Goal: Task Accomplishment & Management: Complete application form

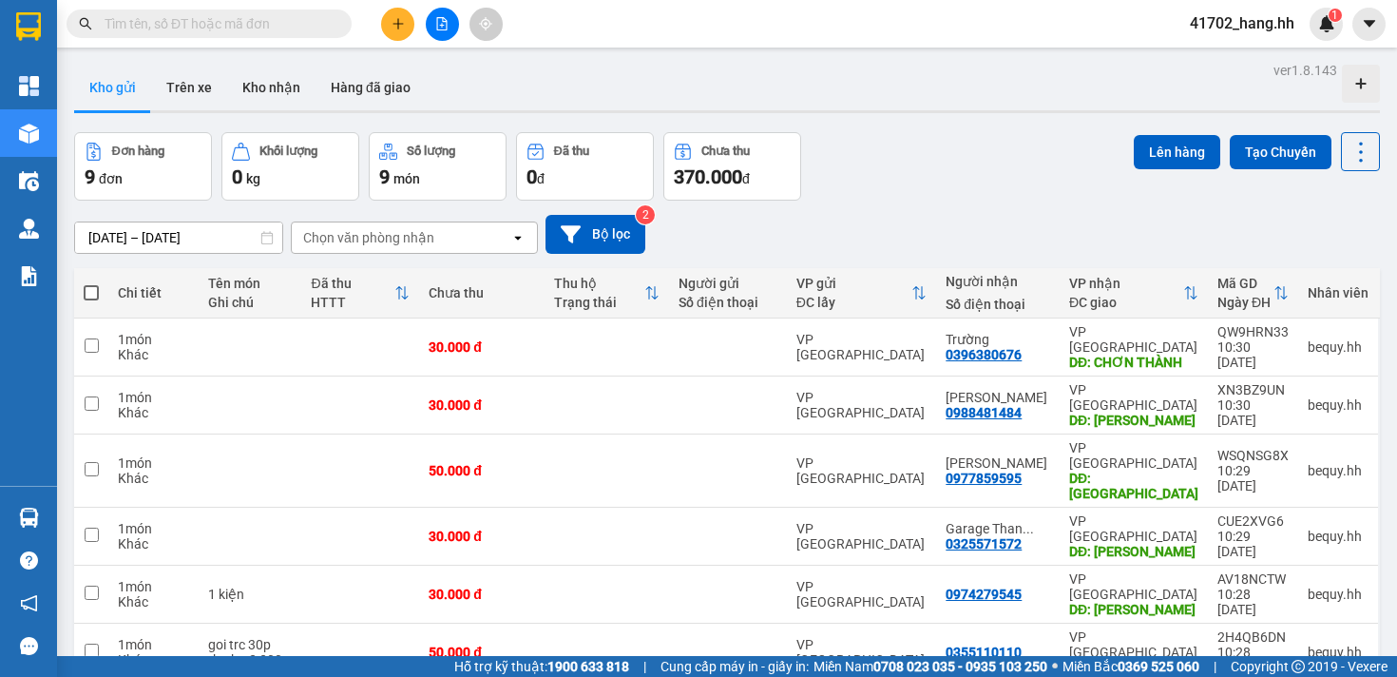
scroll to position [266, 0]
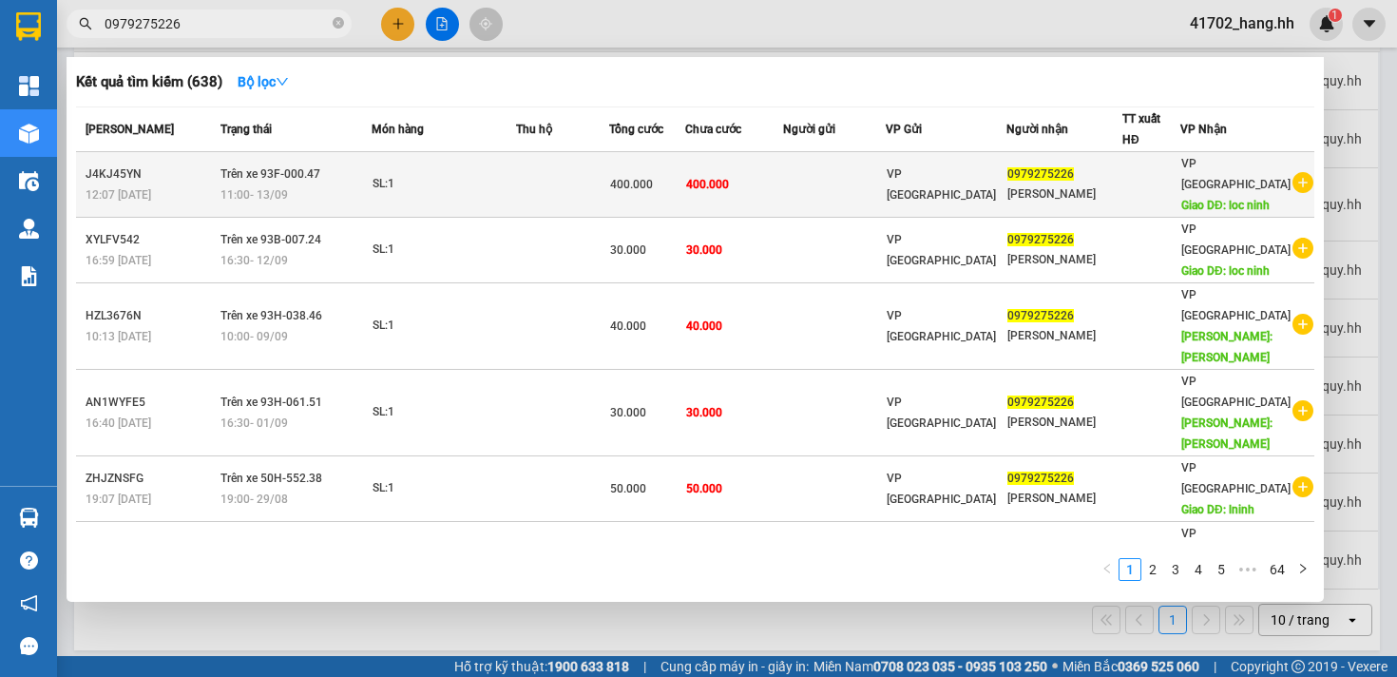
type input "0979275226"
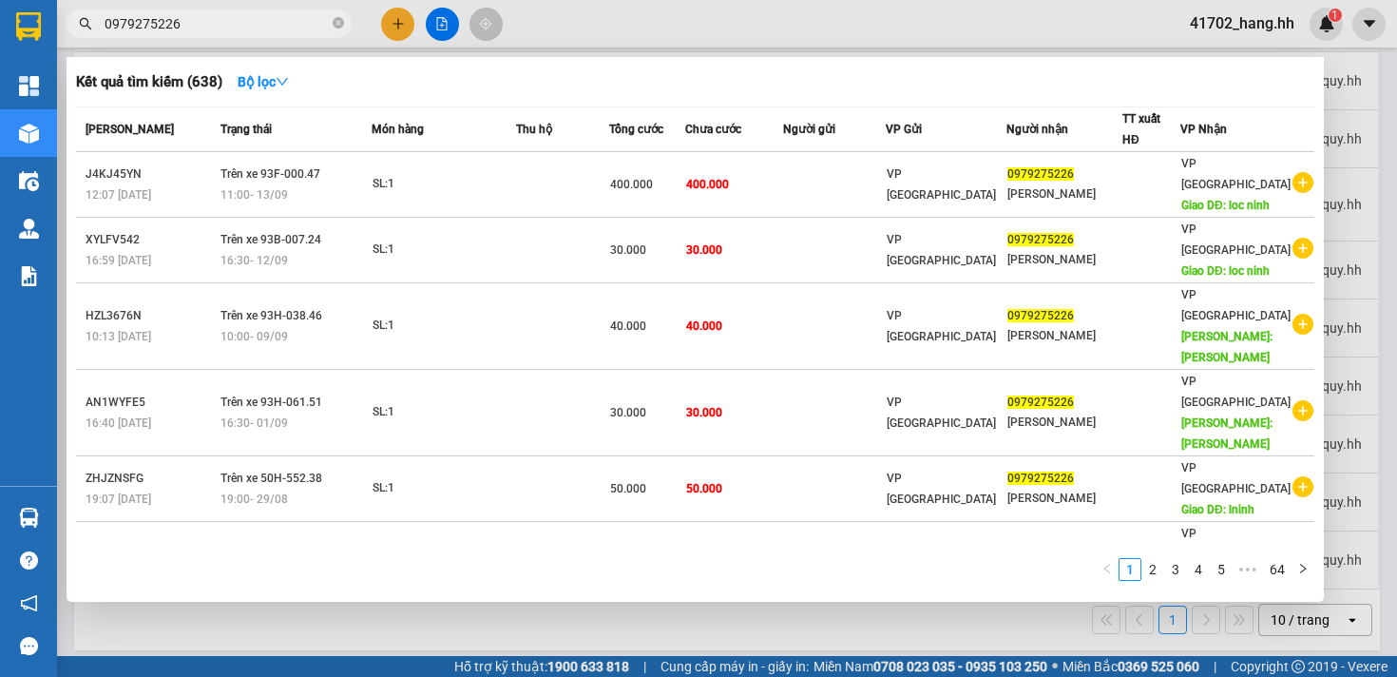
click at [839, 199] on td at bounding box center [834, 185] width 103 height 66
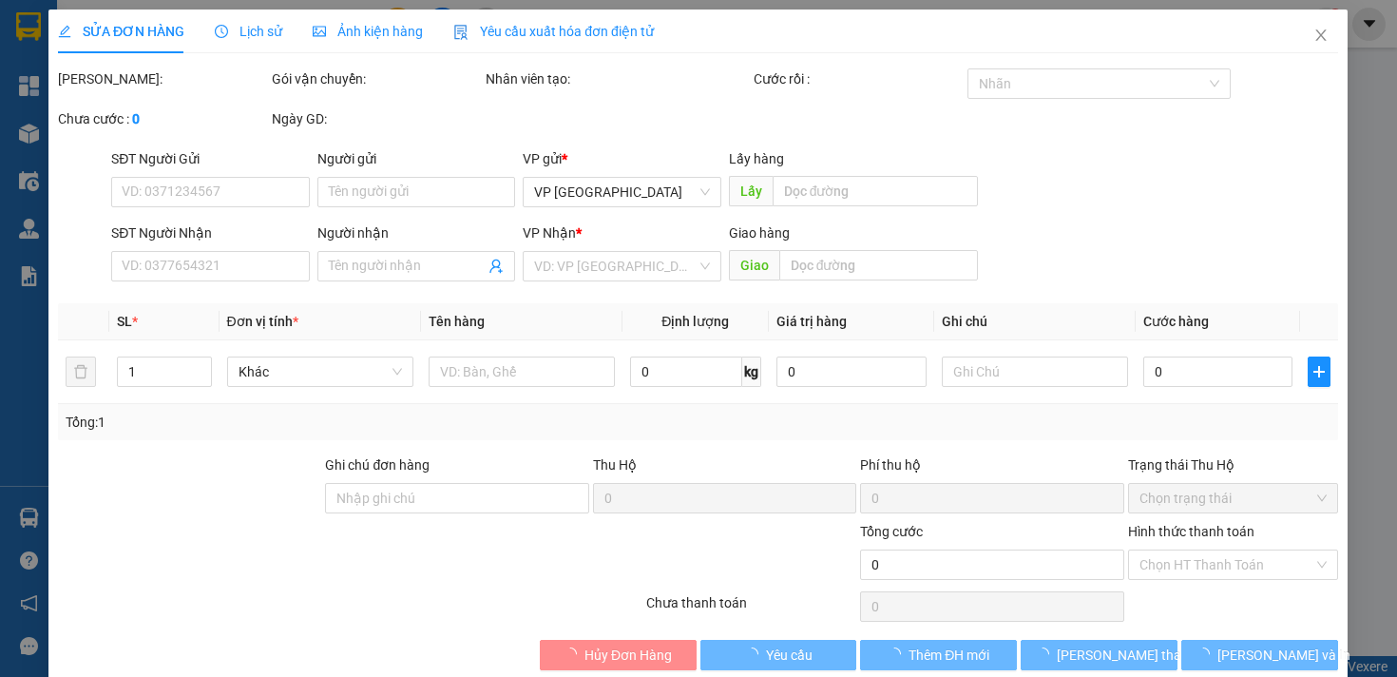
type input "0979275226"
type input "[PERSON_NAME]"
type input "loc ninh"
type input "400.000"
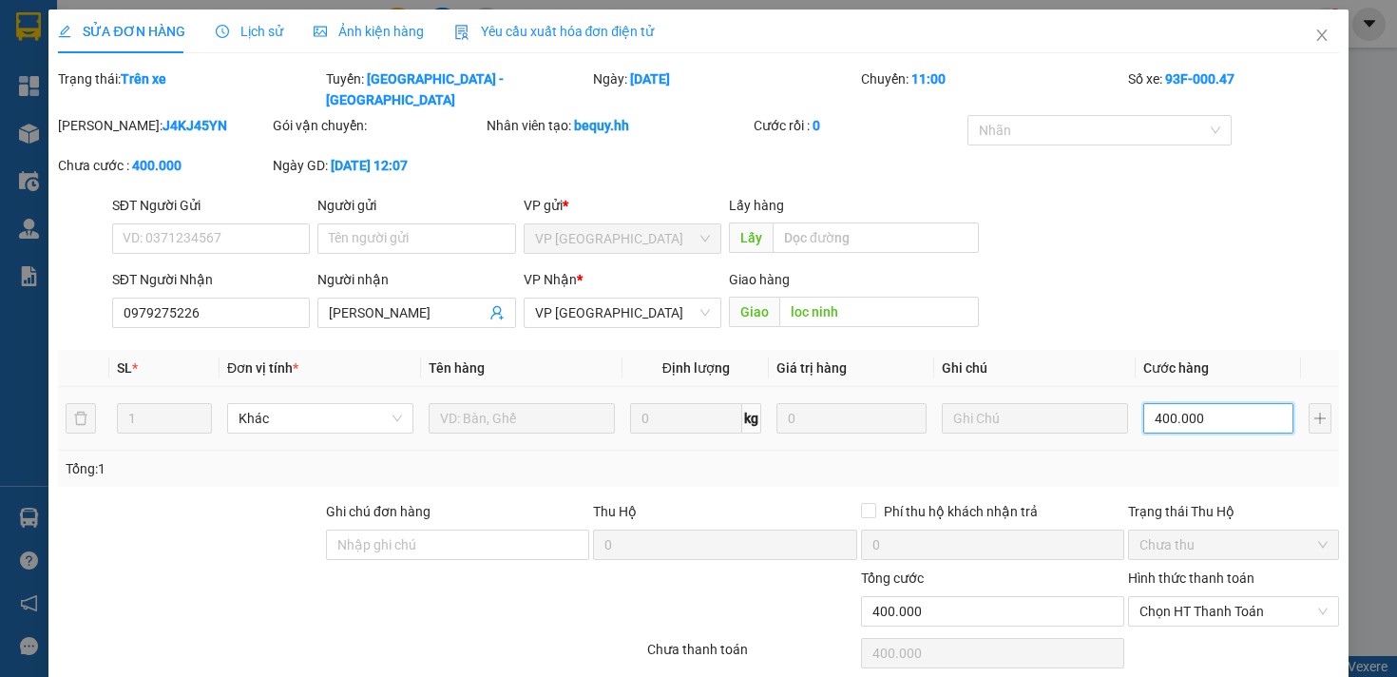
click at [1170, 415] on input "400.000" at bounding box center [1218, 418] width 150 height 30
type input "4"
type input "40"
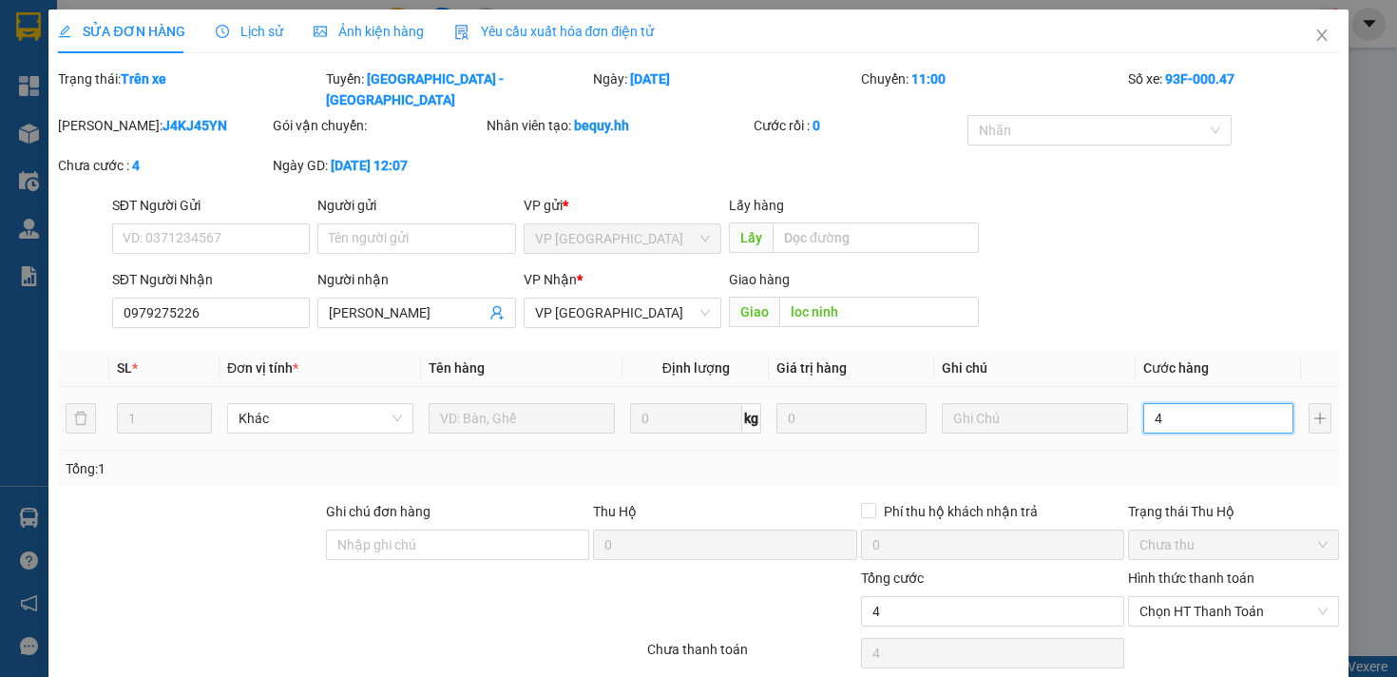
type input "40"
type input "400"
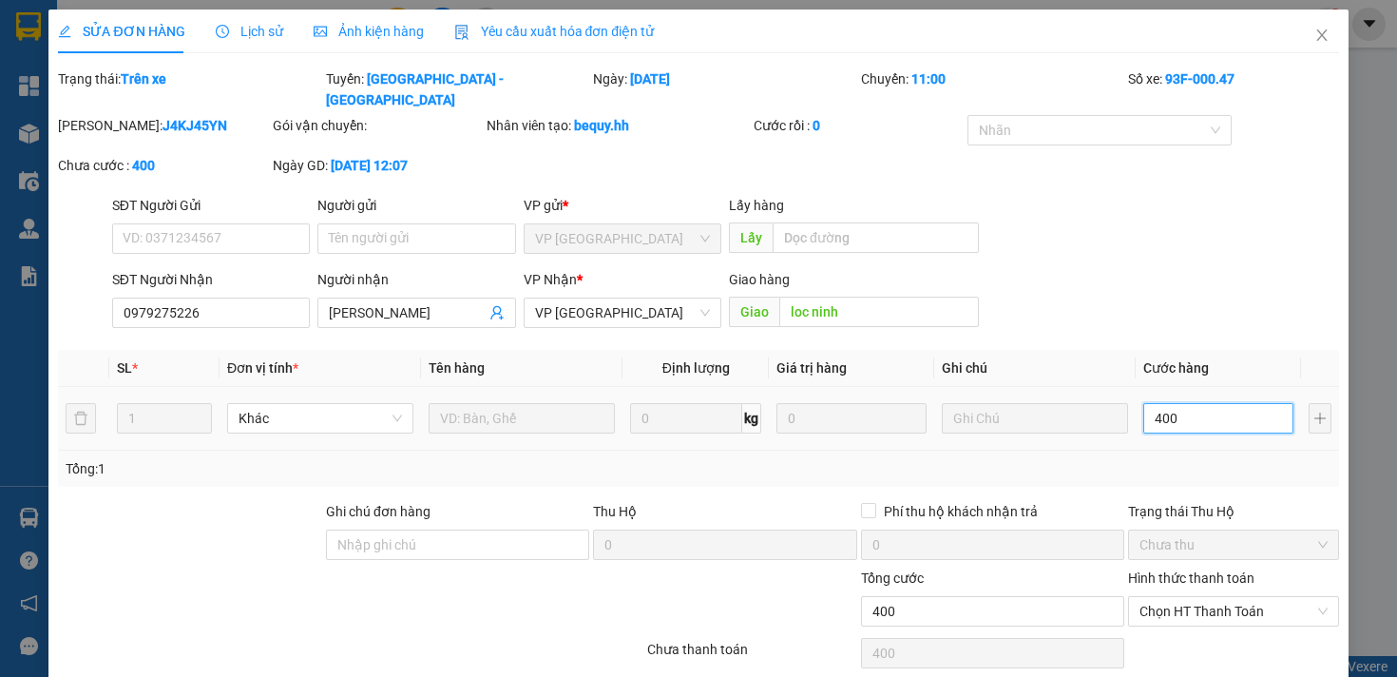
type input "4.000"
type input "40.000"
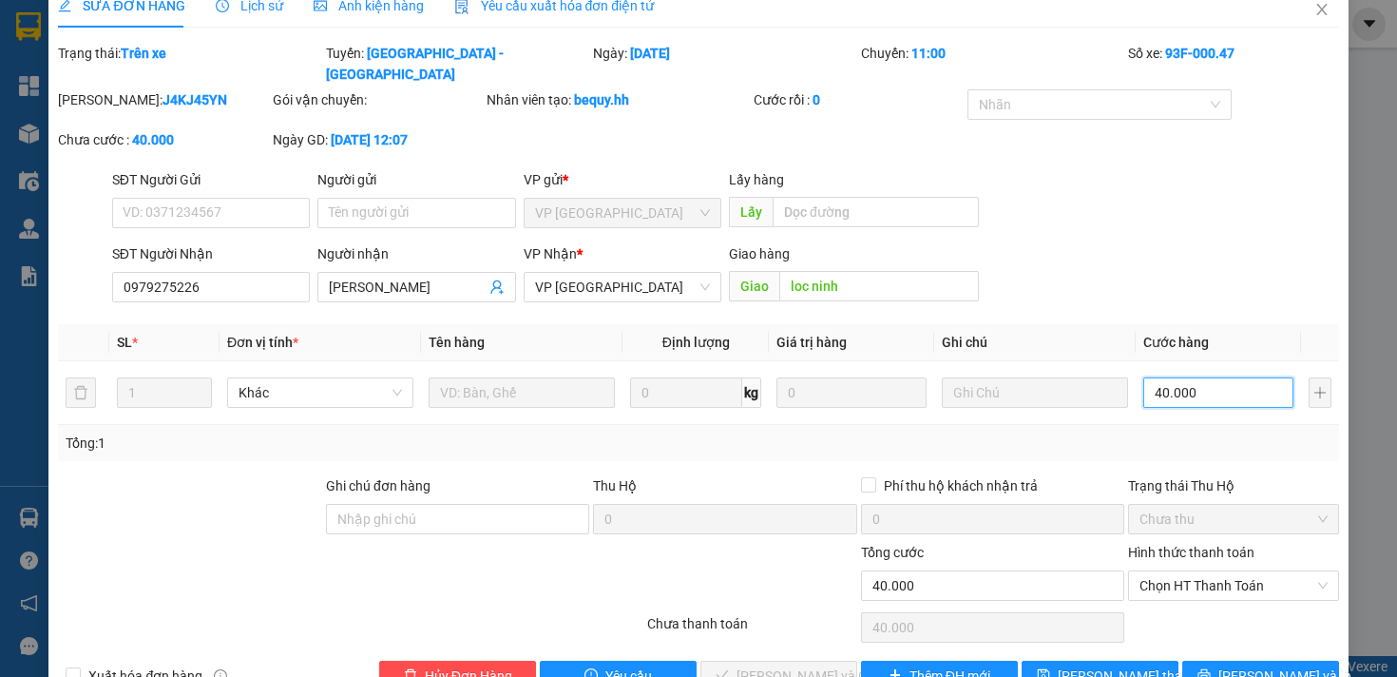
scroll to position [76, 0]
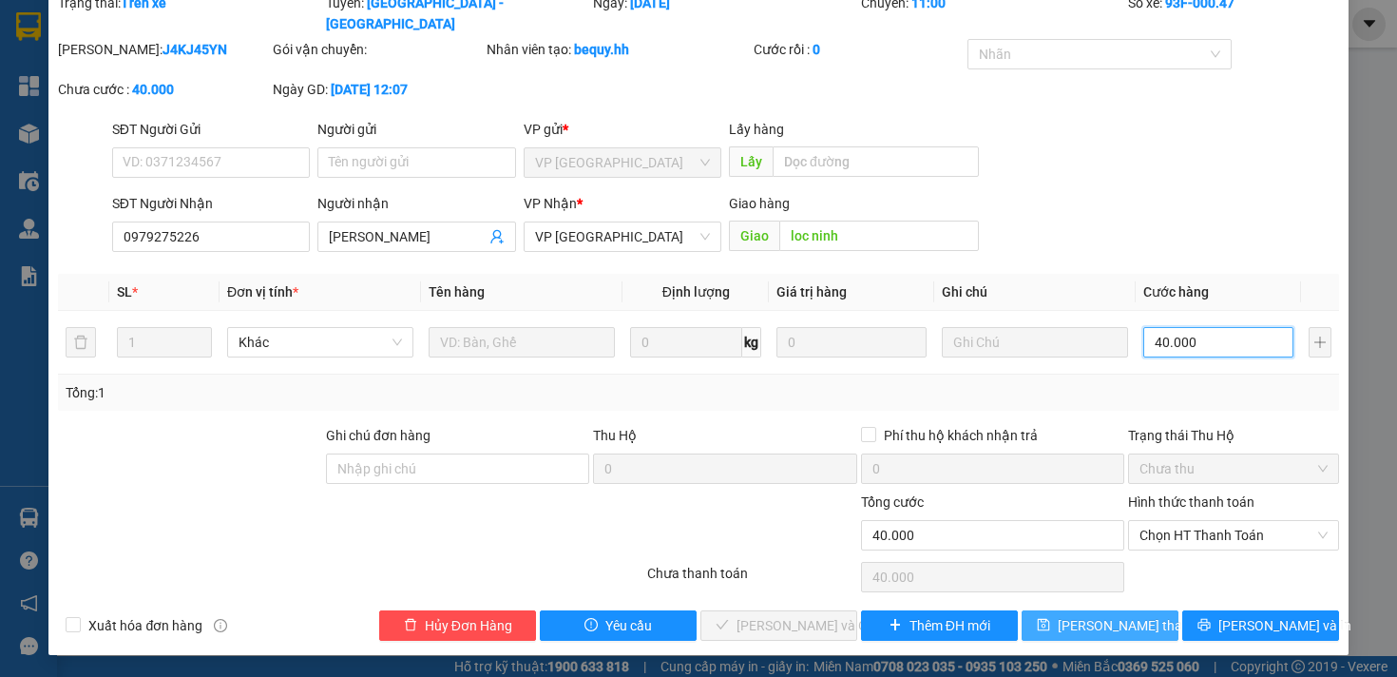
type input "40.000"
click at [1050, 624] on icon "save" at bounding box center [1043, 624] width 13 height 13
